Goal: Task Accomplishment & Management: Manage account settings

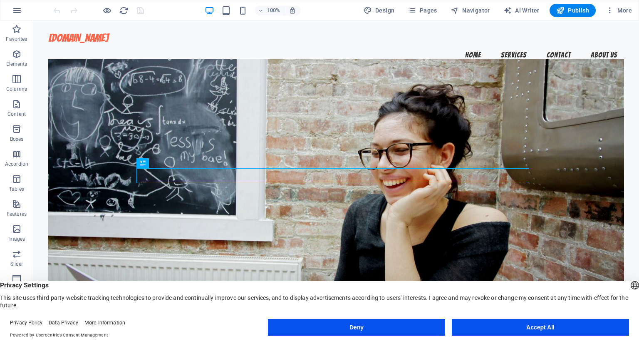
click at [390, 328] on button "Deny" at bounding box center [356, 327] width 177 height 17
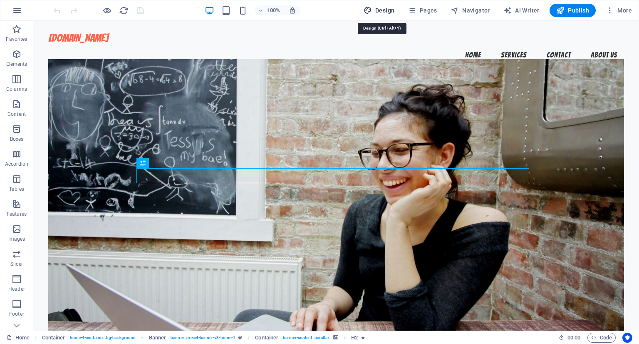
click at [385, 7] on span "Design" at bounding box center [379, 10] width 31 height 8
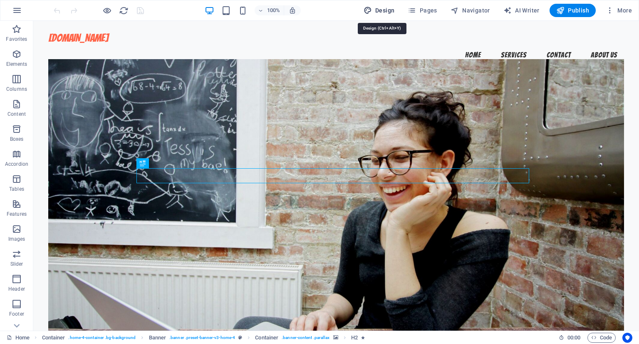
select select "px"
select select "200"
select select "px"
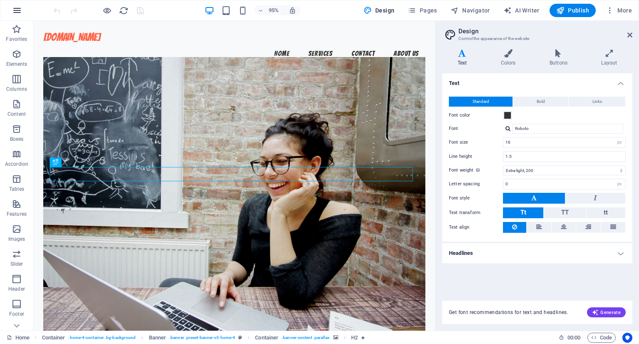
click at [18, 12] on icon "button" at bounding box center [17, 10] width 10 height 10
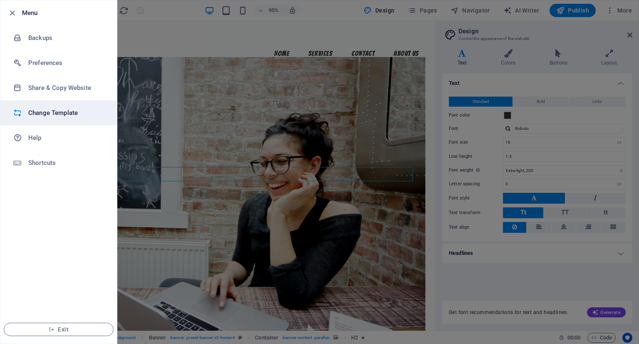
click at [45, 108] on h6 "Change Template" at bounding box center [66, 113] width 77 height 10
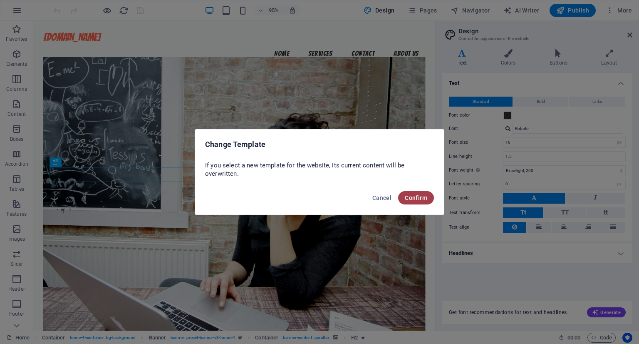
click at [413, 195] on span "Confirm" at bounding box center [416, 197] width 22 height 7
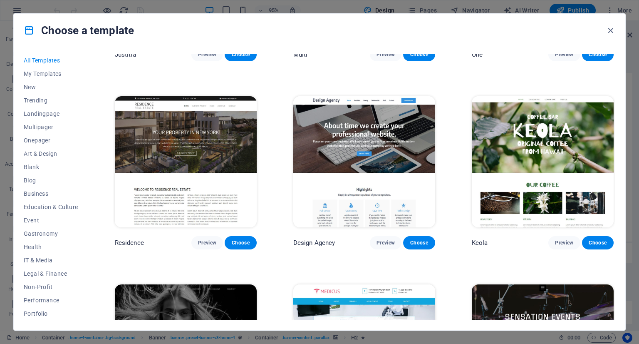
scroll to position [2730, 0]
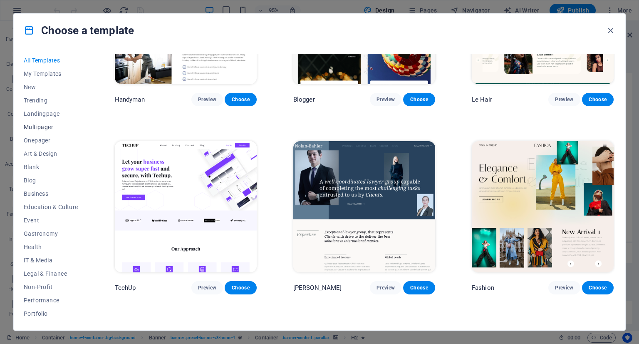
click at [42, 127] on span "Multipager" at bounding box center [51, 127] width 54 height 7
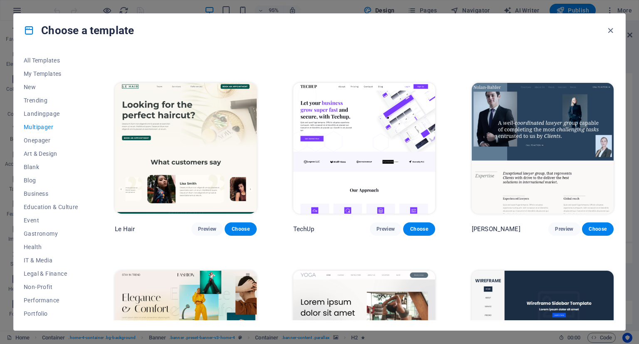
scroll to position [1662, 0]
click at [45, 298] on span "Performance" at bounding box center [51, 300] width 54 height 7
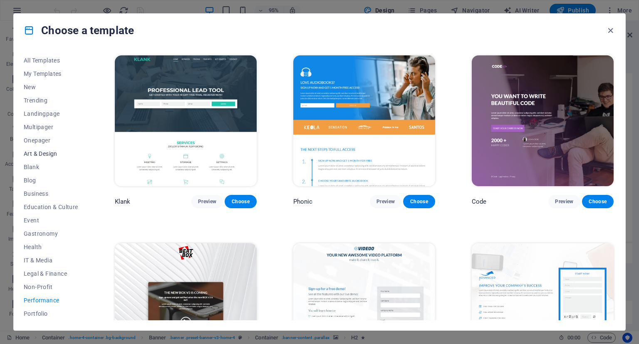
scroll to position [67, 0]
click at [46, 312] on span "Wireframe" at bounding box center [51, 313] width 54 height 7
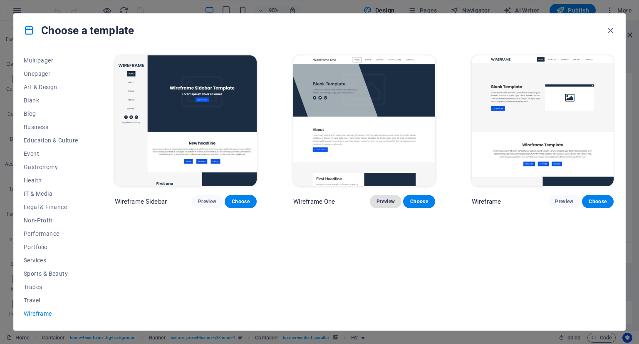
click at [382, 203] on span "Preview" at bounding box center [385, 201] width 18 height 7
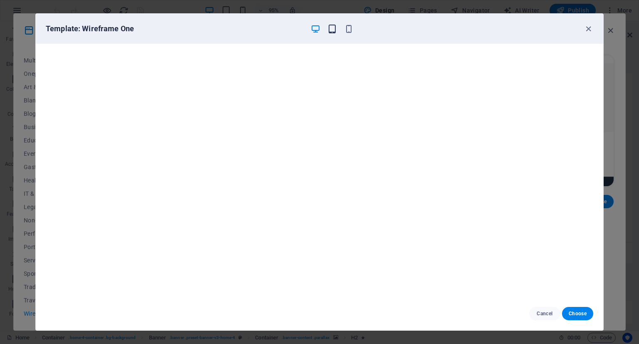
click at [332, 30] on icon "button" at bounding box center [332, 29] width 10 height 10
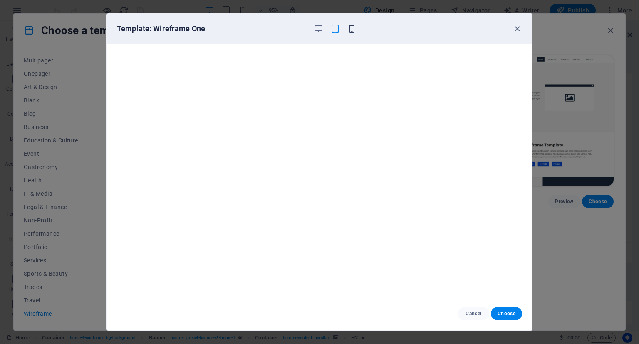
click at [354, 28] on icon "button" at bounding box center [352, 29] width 10 height 10
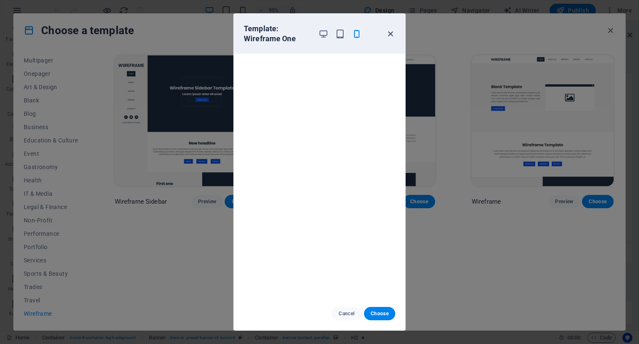
click at [390, 33] on icon "button" at bounding box center [391, 34] width 10 height 10
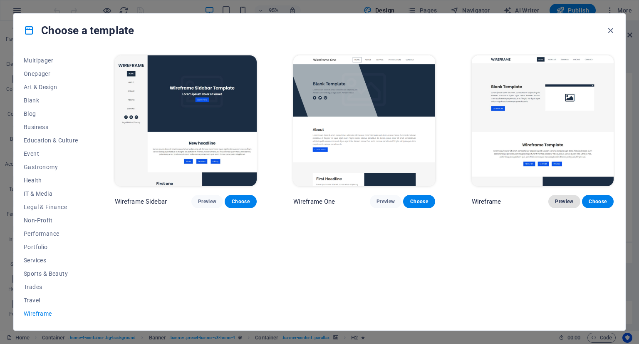
click at [560, 199] on span "Preview" at bounding box center [564, 201] width 18 height 7
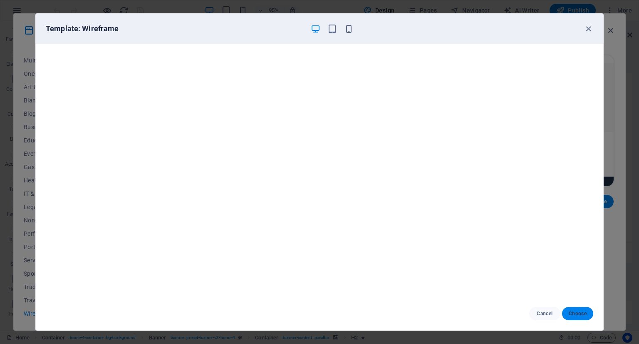
click at [582, 310] on span "Choose" at bounding box center [578, 313] width 18 height 7
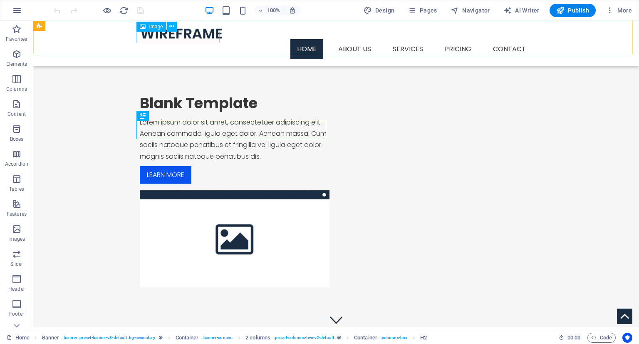
click at [195, 37] on figure at bounding box center [336, 33] width 393 height 12
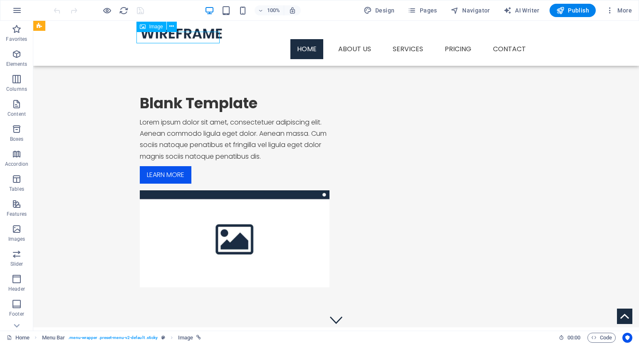
click at [195, 37] on figure at bounding box center [336, 33] width 393 height 12
select select "px"
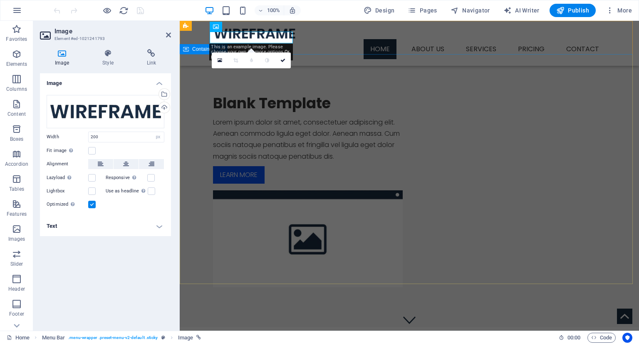
click at [302, 67] on div "Blank Template Lorem ipsum dolor sit amet, consectetuer adipiscing elit. Aenean…" at bounding box center [409, 190] width 459 height 273
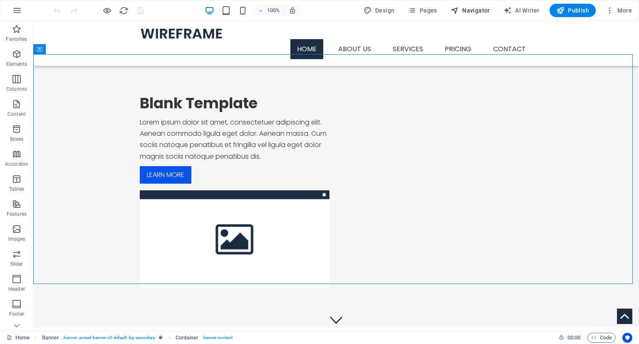
click at [477, 10] on span "Navigator" at bounding box center [470, 10] width 40 height 8
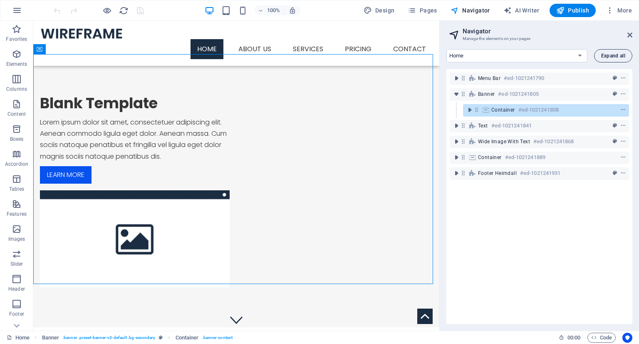
click at [609, 52] on button "Expand all" at bounding box center [613, 55] width 38 height 13
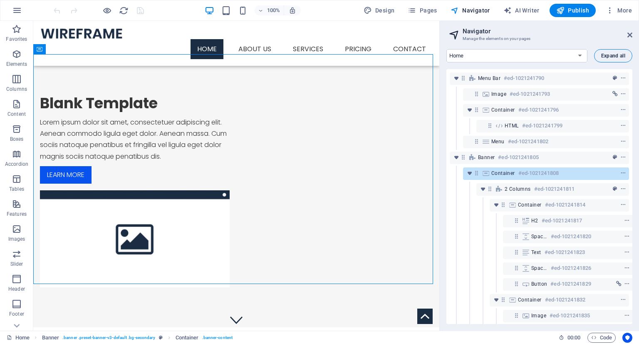
click at [609, 52] on button "Expand all" at bounding box center [613, 55] width 38 height 13
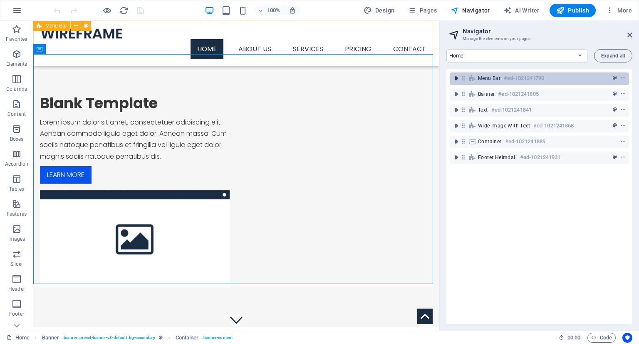
click at [456, 79] on icon "toggle-expand" at bounding box center [456, 78] width 8 height 8
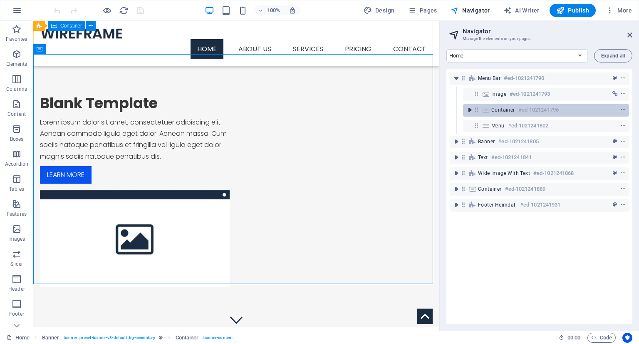
click at [469, 109] on icon "toggle-expand" at bounding box center [469, 110] width 8 height 8
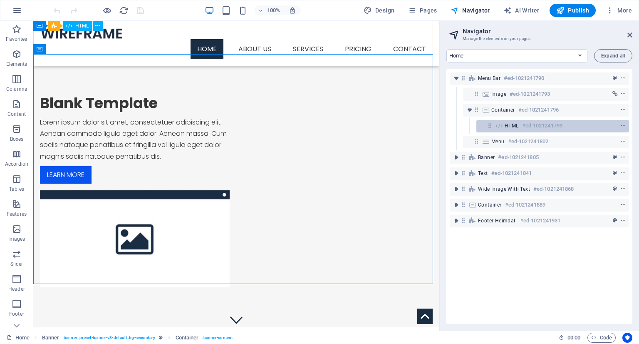
click at [508, 131] on div "HTML #ed-1021241799" at bounding box center [552, 126] width 153 height 12
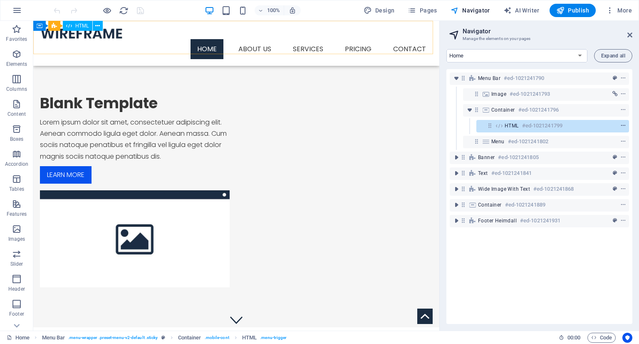
click at [622, 126] on icon "context-menu" at bounding box center [623, 126] width 6 height 6
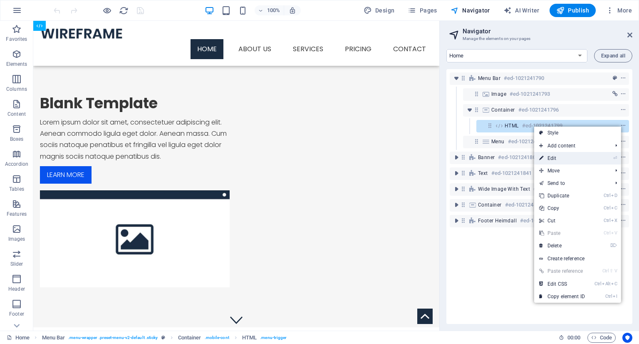
click at [582, 157] on link "⏎ Edit" at bounding box center [562, 158] width 56 height 12
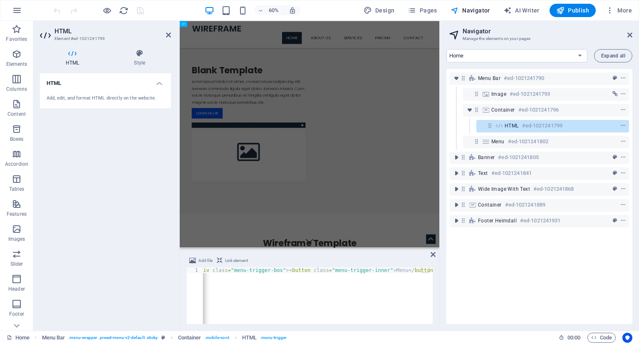
scroll to position [0, 9]
click at [433, 253] on icon at bounding box center [432, 254] width 5 height 7
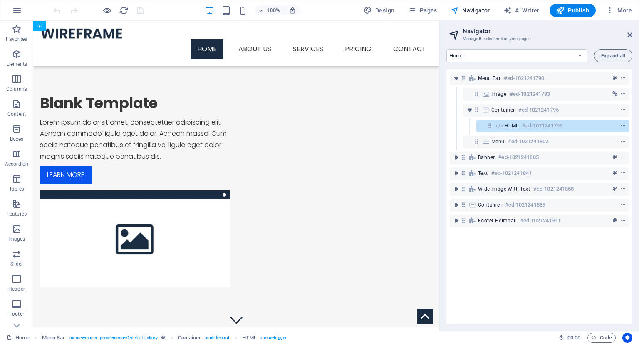
click at [441, 131] on aside "Navigator Manage the elements on your pages Home About us Services Pricing Cont…" at bounding box center [539, 175] width 200 height 309
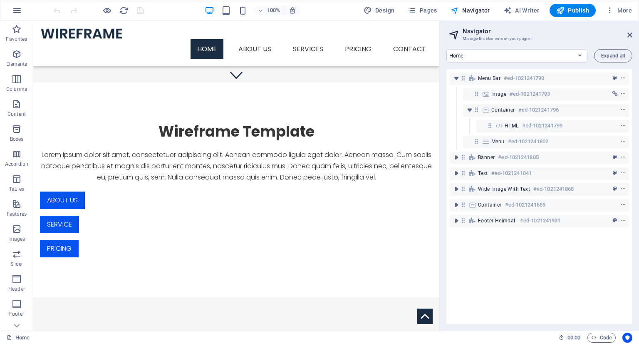
scroll to position [0, 0]
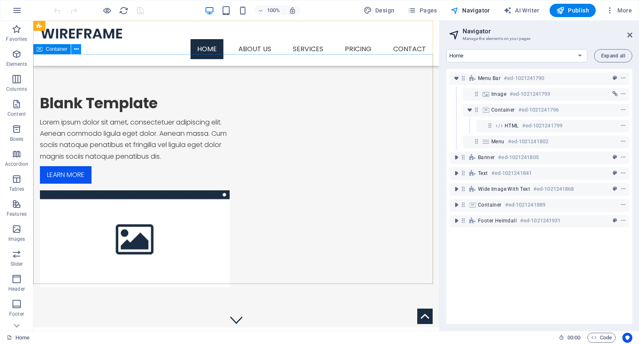
click at [77, 48] on icon at bounding box center [76, 49] width 5 height 9
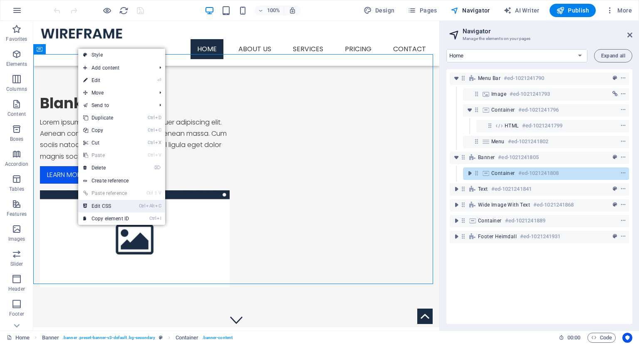
click at [109, 202] on link "Ctrl Alt C Edit CSS" at bounding box center [106, 206] width 56 height 12
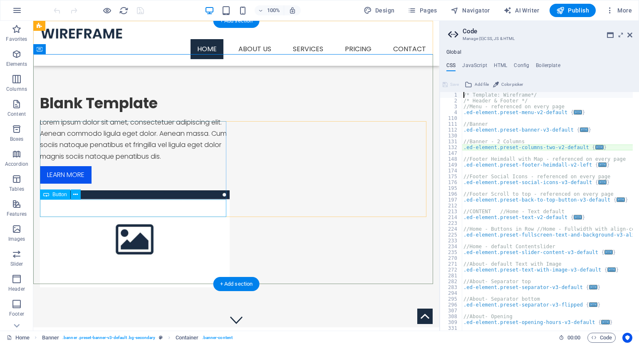
type textarea "@include columns-two-v2("
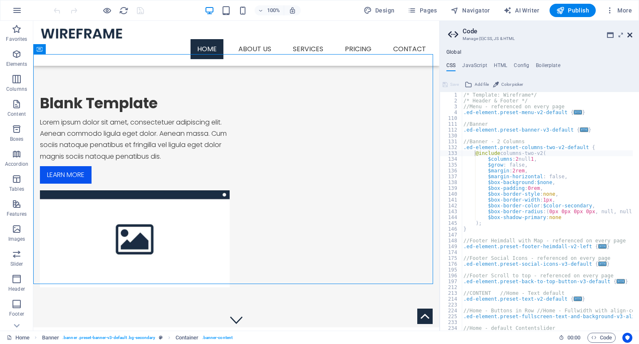
click at [631, 34] on icon at bounding box center [629, 35] width 5 height 7
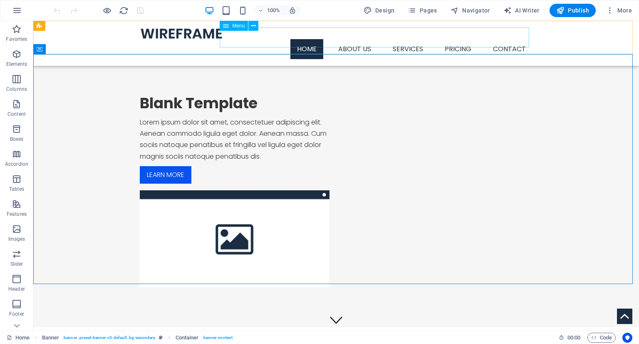
click at [509, 39] on nav "Home About us Services Service Detail Pricing Contact" at bounding box center [336, 49] width 393 height 20
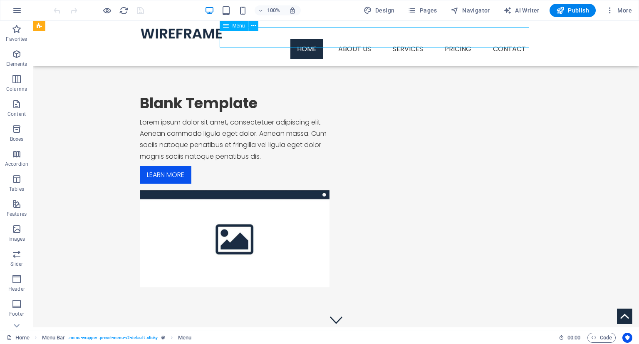
click at [509, 39] on nav "Home About us Services Service Detail Pricing Contact" at bounding box center [336, 49] width 393 height 20
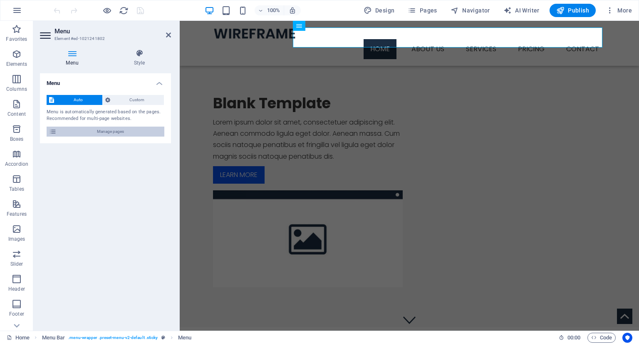
click at [90, 129] on span "Manage pages" at bounding box center [110, 131] width 103 height 10
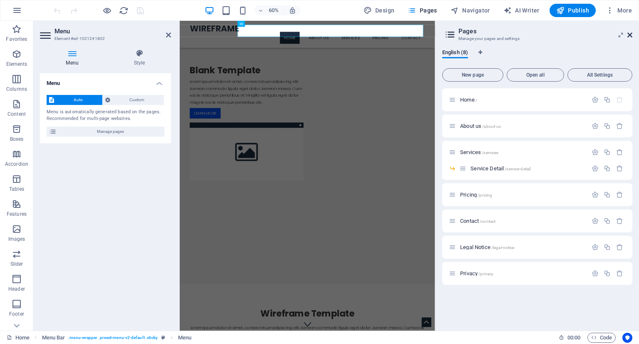
click at [630, 34] on icon at bounding box center [629, 35] width 5 height 7
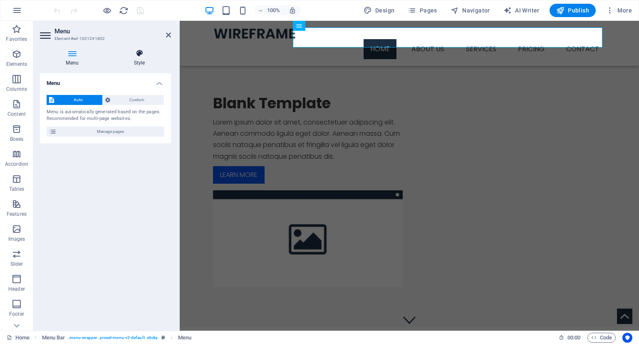
click at [136, 54] on icon at bounding box center [139, 53] width 63 height 8
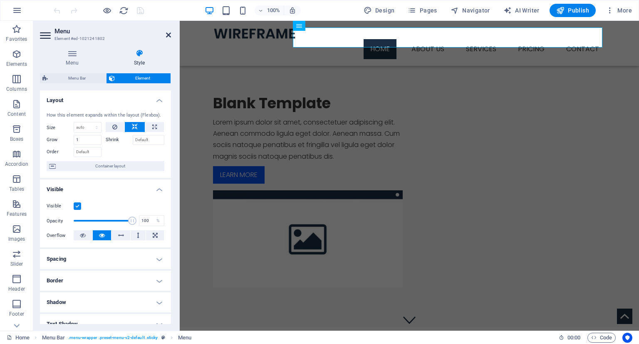
click at [168, 33] on icon at bounding box center [168, 35] width 5 height 7
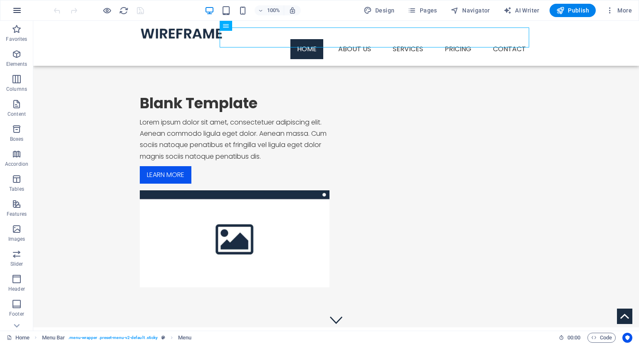
click at [12, 12] on icon "button" at bounding box center [17, 10] width 10 height 10
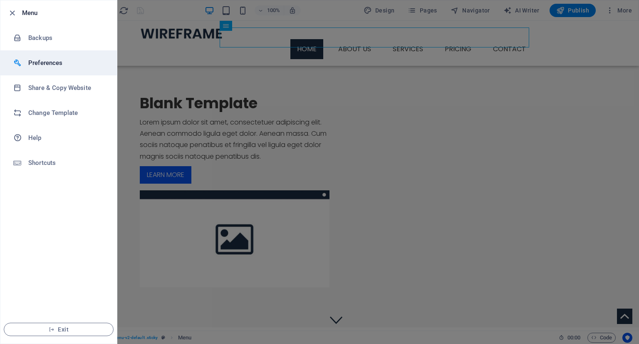
click at [57, 58] on h6 "Preferences" at bounding box center [66, 63] width 77 height 10
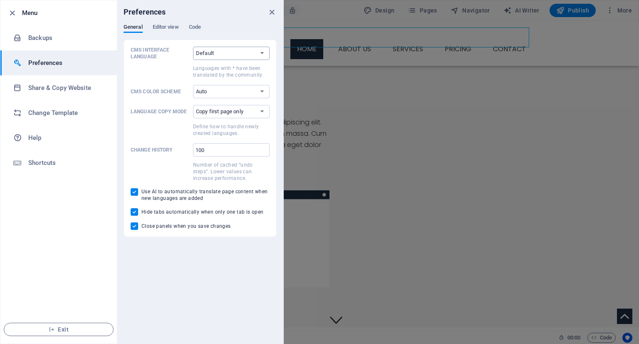
click at [213, 54] on select "Default Deutsch English Español Suomi* Français Magyar Italiano Nederlands Pols…" at bounding box center [231, 53] width 77 height 13
select select "en"
click at [193, 47] on select "Default Deutsch English Español Suomi* Français Magyar Italiano Nederlands Pols…" at bounding box center [231, 53] width 77 height 13
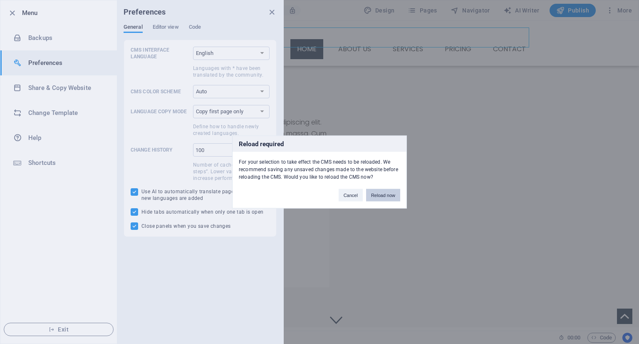
click at [378, 194] on button "Reload now" at bounding box center [383, 195] width 34 height 12
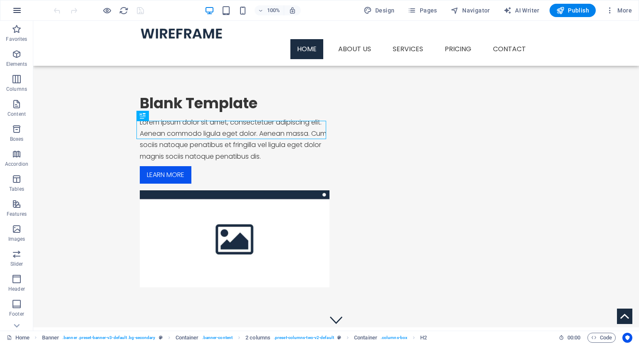
click at [17, 9] on icon "button" at bounding box center [17, 10] width 10 height 10
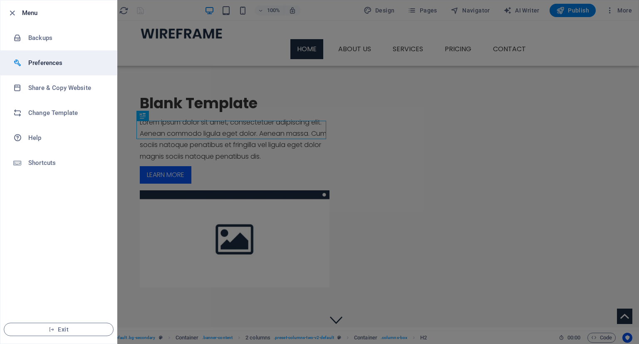
click at [63, 60] on h6 "Preferences" at bounding box center [66, 63] width 77 height 10
select select "en"
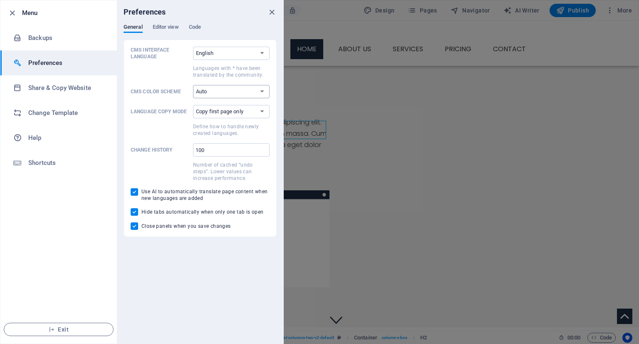
click at [208, 89] on select "Auto Dark Light" at bounding box center [231, 91] width 77 height 13
click at [168, 79] on div "CMS Interface Language Default Deutsch English Español Suomi* Français Magyar I…" at bounding box center [200, 138] width 139 height 183
click at [166, 27] on span "Editor view" at bounding box center [166, 28] width 26 height 12
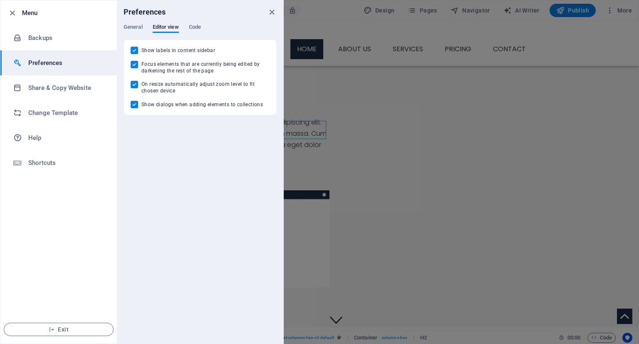
click at [199, 23] on div "Preferences" at bounding box center [200, 11] width 166 height 23
click at [195, 30] on span "Code" at bounding box center [195, 28] width 12 height 12
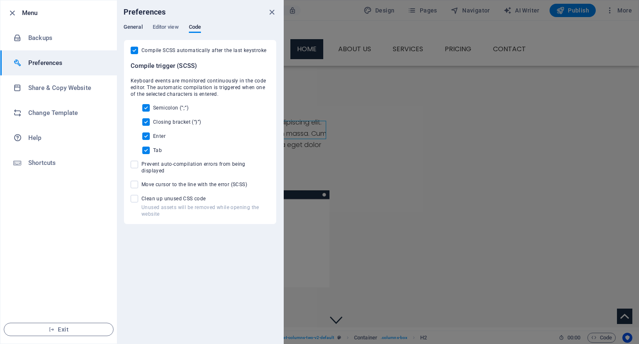
click at [134, 25] on span "General" at bounding box center [133, 28] width 19 height 12
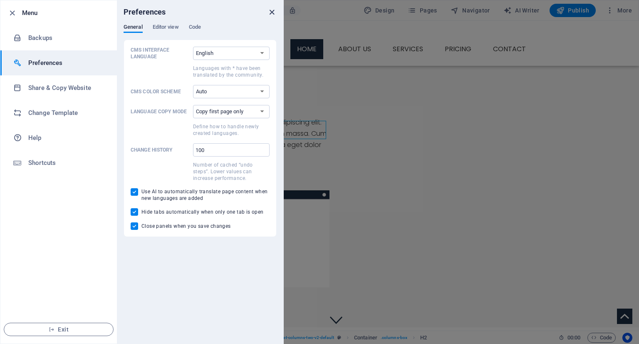
click at [271, 12] on icon "close" at bounding box center [272, 12] width 10 height 10
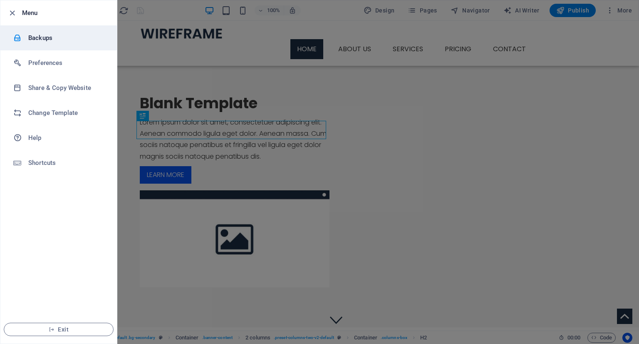
click at [72, 42] on h6 "Backups" at bounding box center [66, 38] width 77 height 10
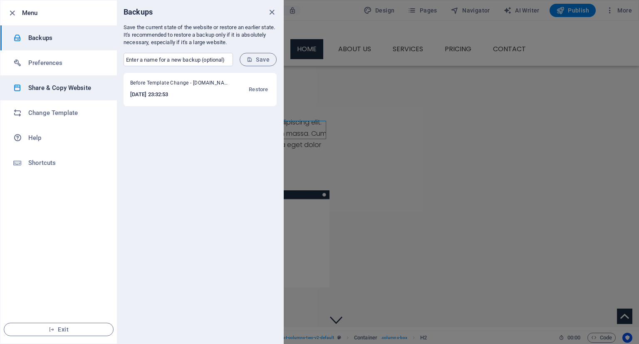
click at [59, 84] on h6 "Share & Copy Website" at bounding box center [66, 88] width 77 height 10
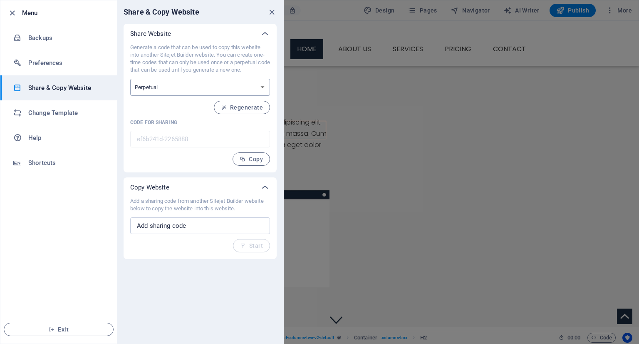
click at [180, 87] on select "One-time Perpetual" at bounding box center [200, 87] width 140 height 17
click at [185, 57] on p "Generate a code that can be used to copy this website into another Sitejet Buil…" at bounding box center [200, 59] width 140 height 30
click at [12, 11] on icon "button" at bounding box center [12, 13] width 10 height 10
